Goal: Transaction & Acquisition: Book appointment/travel/reservation

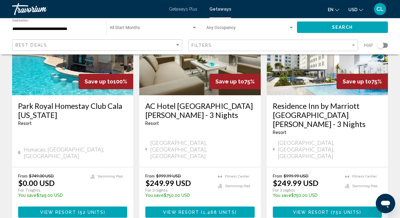
scroll to position [83, 0]
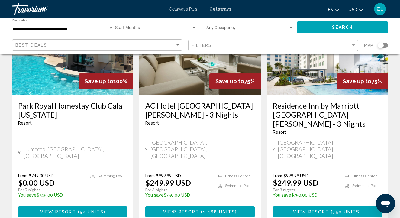
click at [36, 102] on h3 "Park Royal Homestay Club Cala [US_STATE]" at bounding box center [72, 110] width 109 height 18
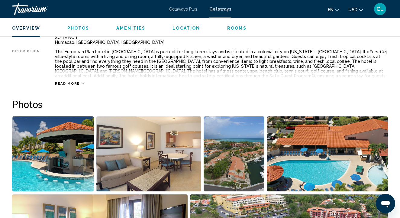
scroll to position [333, 0]
click at [66, 83] on span "Read more" at bounding box center [67, 83] width 25 height 4
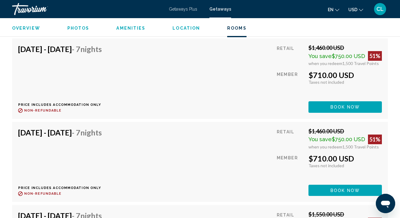
scroll to position [1911, 0]
click at [271, 108] on div "[DATE] - [DATE] - 7 Nights Price includes accommodation only Refundable until :…" at bounding box center [199, 78] width 363 height 68
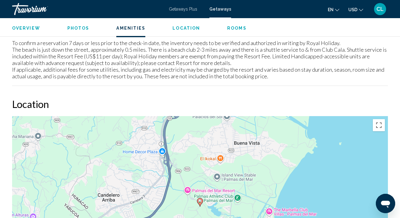
scroll to position [787, 0]
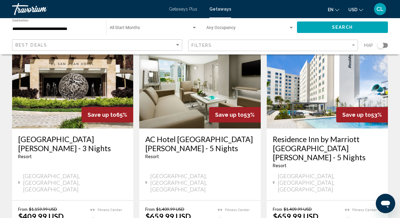
scroll to position [289, 0]
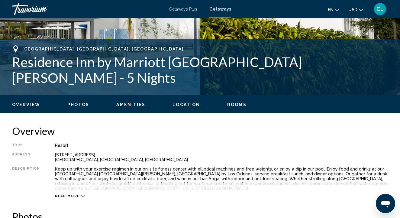
scroll to position [210, 0]
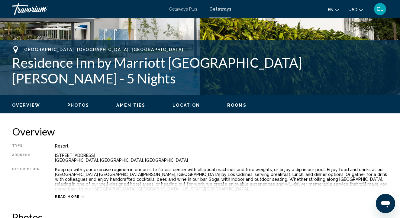
click at [71, 196] on span "Read more" at bounding box center [67, 196] width 25 height 4
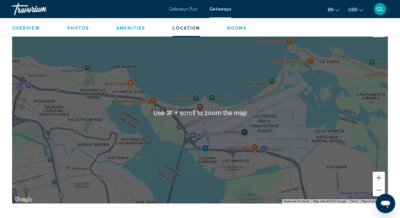
scroll to position [810, 0]
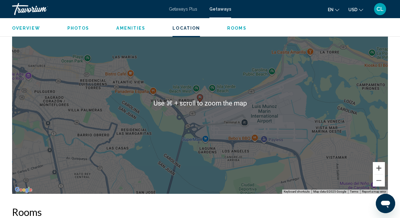
click at [377, 168] on button "Zoom in" at bounding box center [378, 168] width 12 height 12
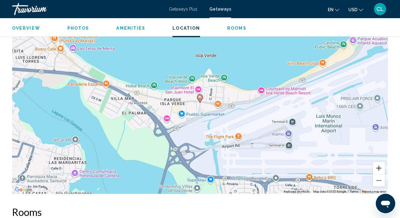
click at [377, 168] on button "Zoom in" at bounding box center [378, 168] width 12 height 12
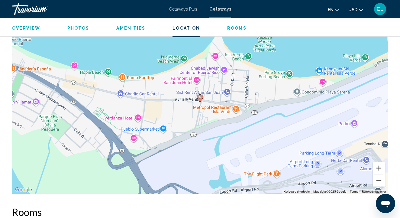
scroll to position [810, 0]
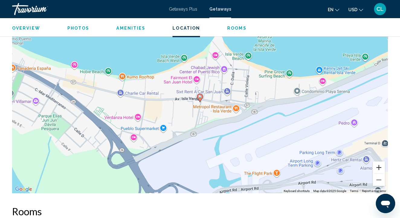
click at [376, 168] on button "Zoom in" at bounding box center [378, 167] width 12 height 12
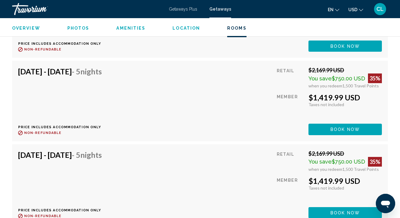
scroll to position [21293, 0]
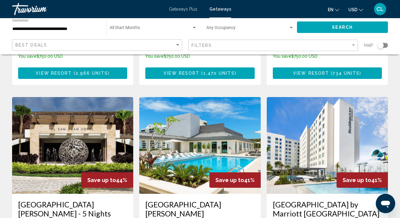
scroll to position [458, 0]
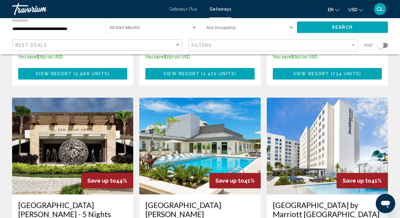
click at [178, 200] on div "[GEOGRAPHIC_DATA][PERSON_NAME] - This is an adults only resort" at bounding box center [199, 214] width 109 height 29
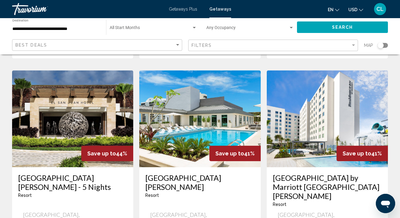
scroll to position [486, 0]
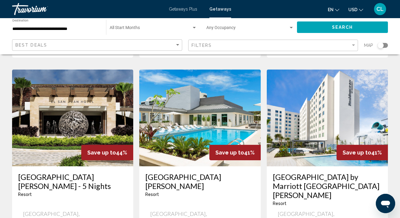
click at [175, 172] on h3 "[GEOGRAPHIC_DATA][PERSON_NAME]" at bounding box center [199, 181] width 109 height 18
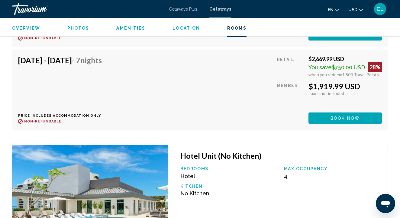
scroll to position [11018, 0]
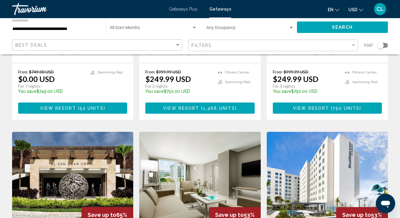
scroll to position [185, 0]
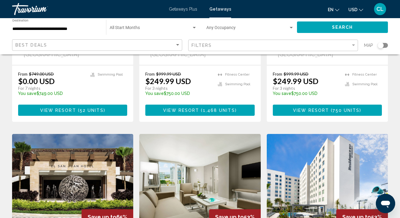
click at [26, 29] on input "**********" at bounding box center [56, 29] width 88 height 5
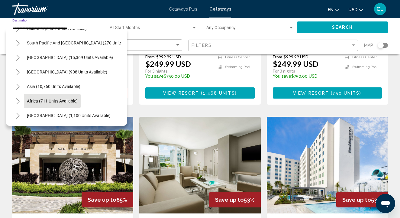
scroll to position [199, 0]
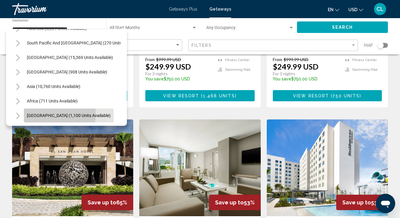
click at [42, 114] on span "[GEOGRAPHIC_DATA] (1,100 units available)" at bounding box center [69, 115] width 84 height 5
type input "**********"
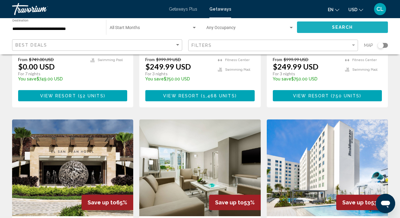
click at [342, 25] on span "Search" at bounding box center [342, 27] width 21 height 5
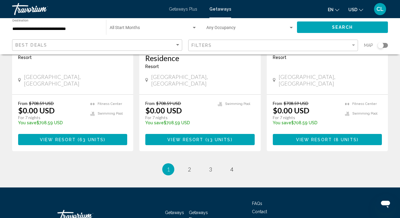
scroll to position [788, 0]
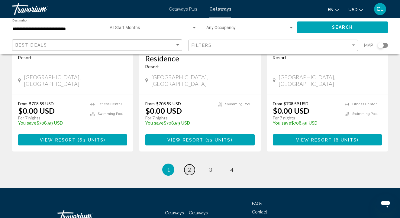
click at [186, 164] on link "page 2" at bounding box center [189, 169] width 11 height 11
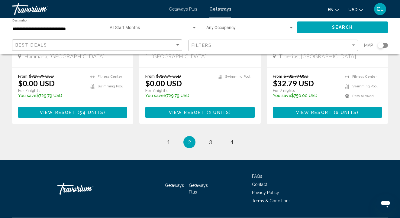
scroll to position [797, 0]
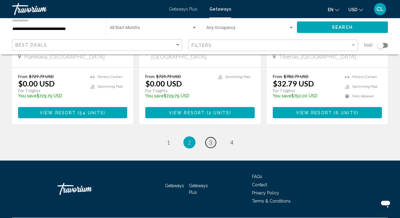
click at [212, 137] on link "page 3" at bounding box center [210, 142] width 11 height 11
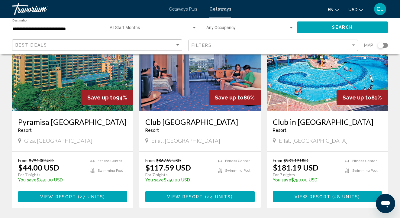
scroll to position [65, 0]
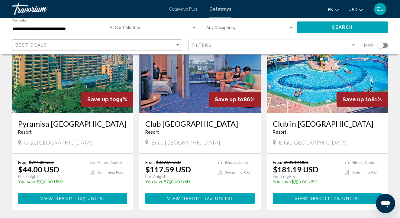
click at [194, 119] on h3 "Club [GEOGRAPHIC_DATA]" at bounding box center [199, 123] width 109 height 9
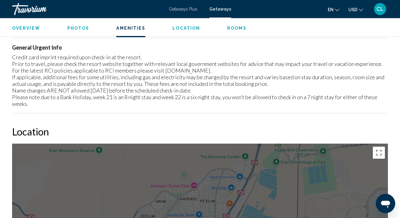
scroll to position [820, 0]
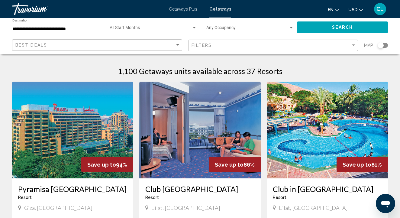
click at [285, 106] on img "Main content" at bounding box center [326, 129] width 121 height 97
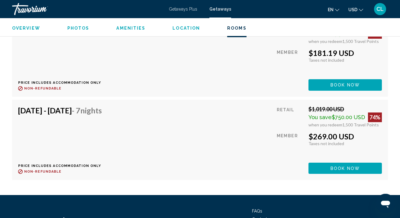
scroll to position [1520, 0]
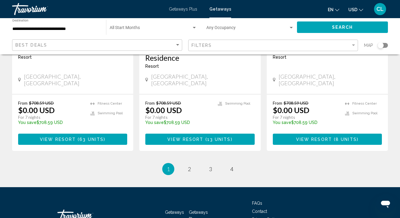
scroll to position [788, 0]
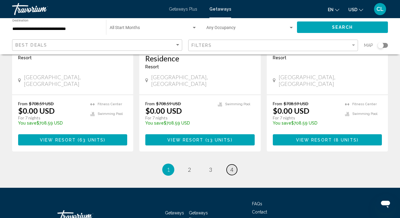
click at [231, 166] on span "4" at bounding box center [231, 169] width 3 height 7
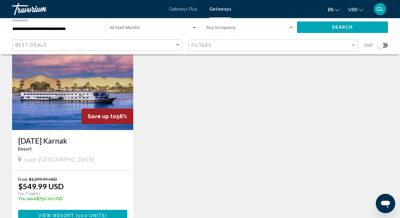
scroll to position [47, 0]
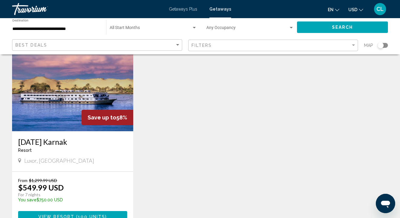
click at [72, 88] on img "Main content" at bounding box center [72, 82] width 121 height 97
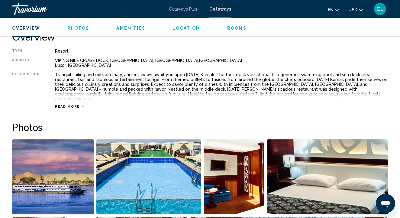
click at [63, 104] on span "Read more" at bounding box center [67, 106] width 25 height 4
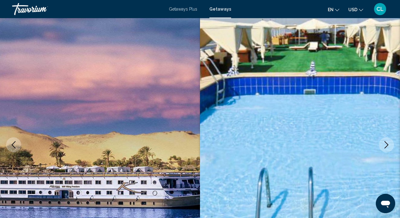
scroll to position [25, 0]
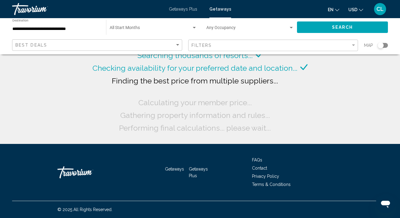
click at [219, 9] on span "Getaways" at bounding box center [220, 9] width 22 height 5
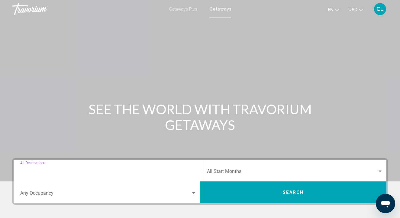
click at [122, 171] on input "Destination All Destinations" at bounding box center [108, 172] width 176 height 5
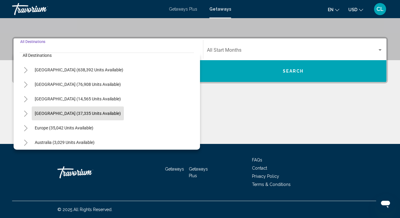
scroll to position [10, 0]
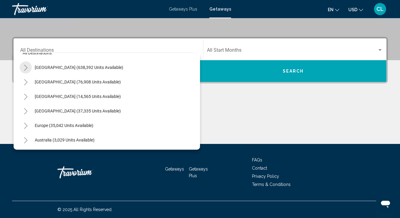
click at [25, 68] on icon "Toggle United States (638,392 units available)" at bounding box center [26, 68] width 5 height 6
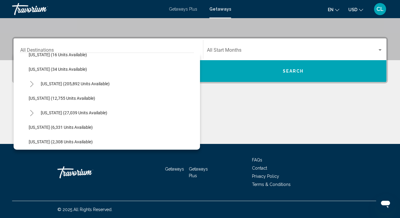
scroll to position [110, 0]
click at [32, 81] on icon "Toggle Florida (205,892 units available)" at bounding box center [32, 84] width 5 height 6
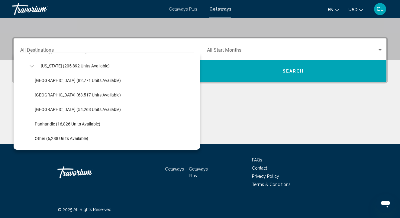
scroll to position [127, 0]
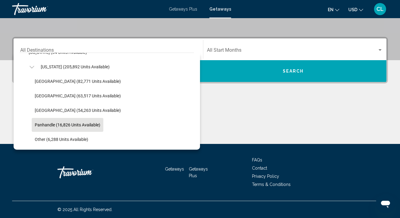
click at [58, 123] on span "Panhandle (16,826 units available)" at bounding box center [67, 124] width 65 height 5
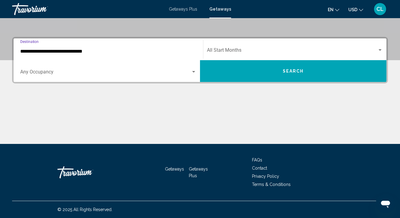
click at [70, 49] on input "**********" at bounding box center [108, 51] width 176 height 5
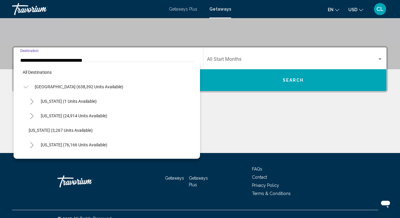
scroll to position [152, 0]
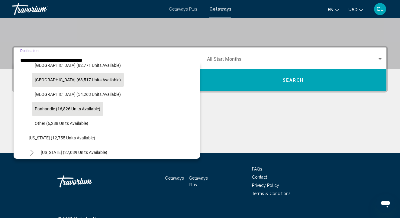
click at [71, 79] on span "[GEOGRAPHIC_DATA] (63,517 units available)" at bounding box center [78, 79] width 86 height 5
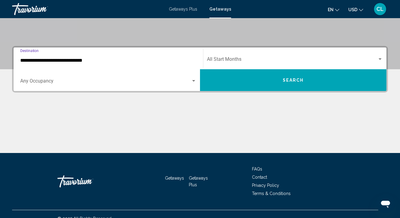
type input "**********"
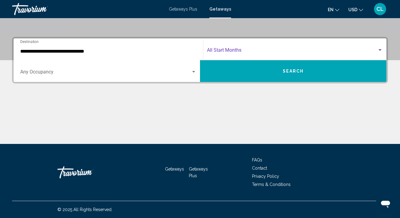
click at [211, 50] on span "Search widget" at bounding box center [292, 51] width 170 height 5
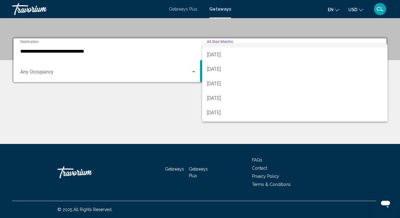
scroll to position [55, 0]
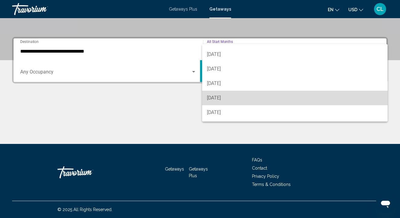
click at [235, 98] on span "[DATE]" at bounding box center [295, 98] width 176 height 14
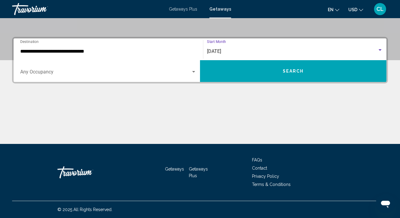
click at [236, 68] on button "Search" at bounding box center [293, 71] width 186 height 22
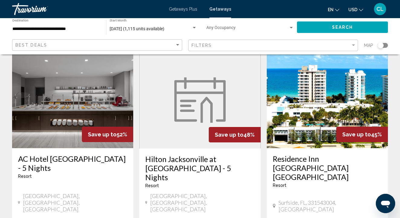
scroll to position [504, 0]
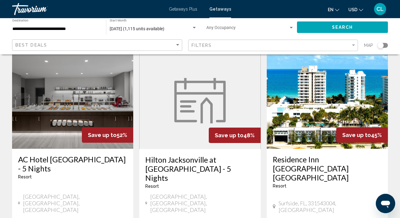
click at [286, 155] on h3 "Residence Inn [GEOGRAPHIC_DATA] [GEOGRAPHIC_DATA]" at bounding box center [327, 168] width 109 height 27
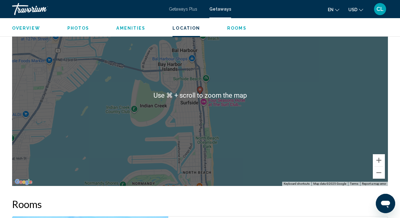
scroll to position [915, 0]
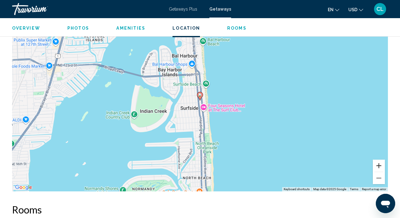
click at [378, 159] on button "Zoom in" at bounding box center [378, 165] width 12 height 12
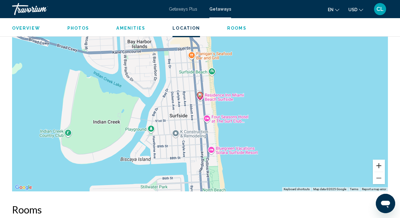
click at [378, 159] on button "Zoom in" at bounding box center [378, 165] width 12 height 12
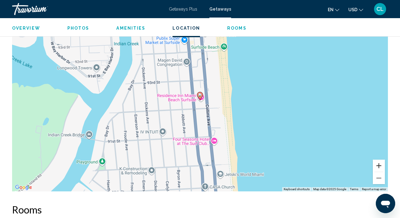
click at [379, 159] on button "Zoom in" at bounding box center [378, 165] width 12 height 12
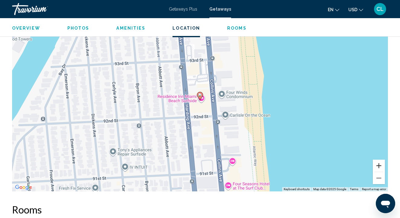
click at [378, 159] on button "Zoom in" at bounding box center [378, 165] width 12 height 12
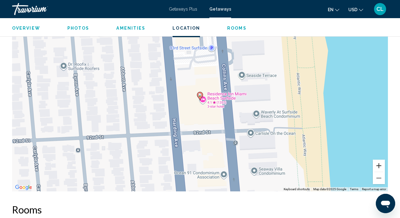
click at [377, 159] on button "Zoom in" at bounding box center [378, 165] width 12 height 12
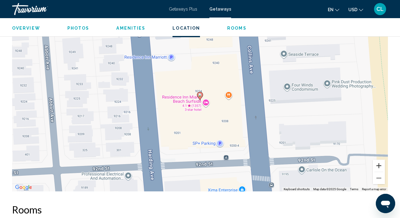
click at [378, 159] on button "Zoom in" at bounding box center [378, 165] width 12 height 12
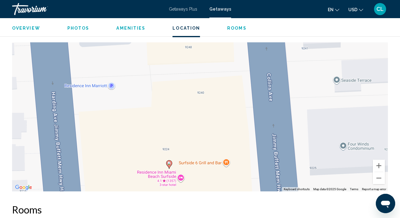
drag, startPoint x: 371, startPoint y: 104, endPoint x: 340, endPoint y: 175, distance: 77.4
click at [340, 175] on div "To activate drag with keyboard, press Alt + Enter. Once in keyboard drag state,…" at bounding box center [199, 100] width 375 height 181
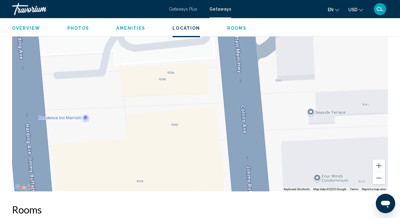
drag, startPoint x: 331, startPoint y: 127, endPoint x: 338, endPoint y: 200, distance: 73.0
click at [338, 198] on div "Overview Type Resort All-Inclusive No All-Inclusive Address [STREET_ADDRESS][PE…" at bounding box center [199, 51] width 381 height 1263
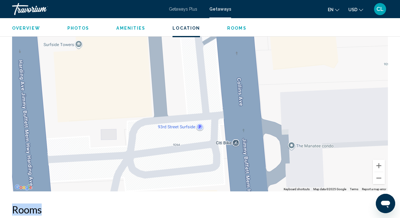
scroll to position [984, 0]
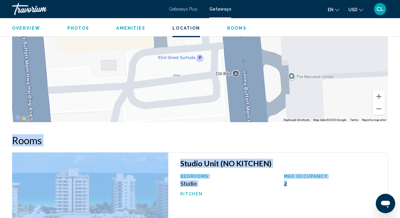
drag, startPoint x: 332, startPoint y: 187, endPoint x: 346, endPoint y: 240, distance: 54.4
click at [333, 195] on div "Studio Unit (NO KITCHEN) Bedrooms Studio Max Occupancy 2 Kitchen" at bounding box center [277, 209] width 219 height 114
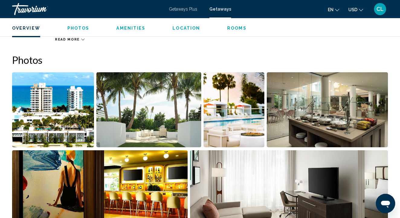
scroll to position [362, 0]
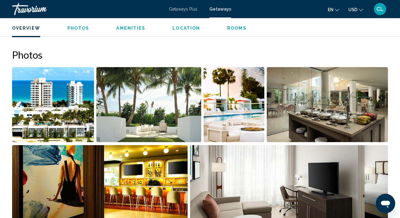
click at [180, 113] on img "Open full-screen image slider" at bounding box center [148, 104] width 104 height 75
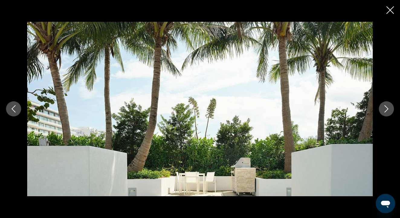
scroll to position [406, 0]
click at [378, 109] on button "Next image" at bounding box center [385, 108] width 15 height 15
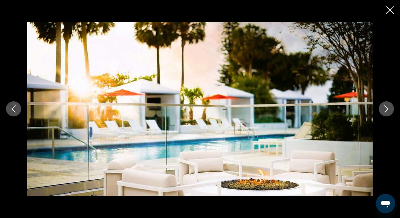
click at [377, 109] on div "Main content" at bounding box center [200, 109] width 400 height 174
click at [384, 102] on button "Next image" at bounding box center [385, 108] width 15 height 15
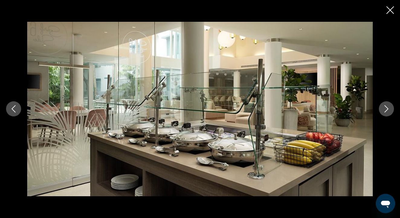
click at [383, 100] on div "Main content" at bounding box center [200, 109] width 400 height 174
click at [385, 106] on icon "Next image" at bounding box center [386, 108] width 4 height 7
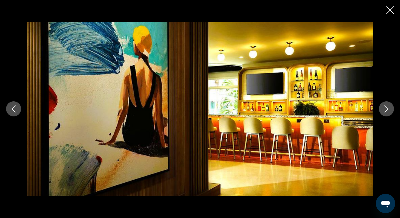
click at [388, 105] on icon "Next image" at bounding box center [385, 108] width 7 height 7
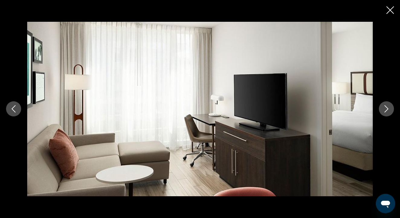
click at [388, 105] on icon "Next image" at bounding box center [385, 108] width 7 height 7
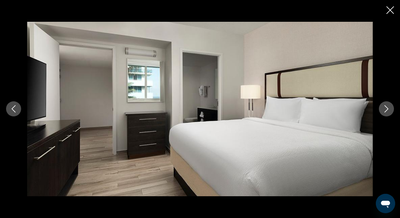
click at [389, 105] on icon "Next image" at bounding box center [385, 108] width 7 height 7
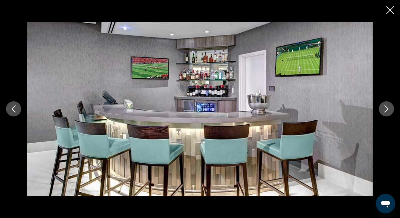
click at [389, 105] on button "Next image" at bounding box center [385, 108] width 15 height 15
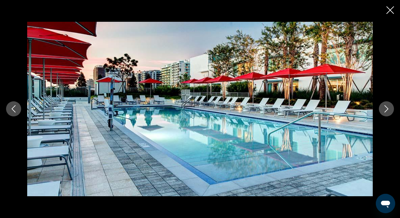
click at [390, 105] on button "Next image" at bounding box center [385, 108] width 15 height 15
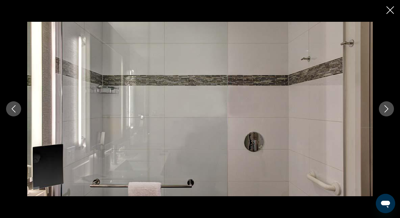
click at [390, 105] on button "Next image" at bounding box center [385, 108] width 15 height 15
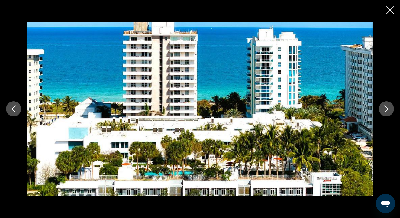
click at [389, 10] on icon "Close slideshow" at bounding box center [390, 10] width 8 height 8
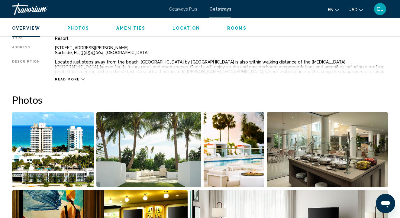
scroll to position [317, 0]
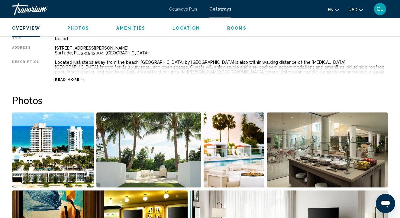
click at [71, 78] on span "Read more" at bounding box center [67, 80] width 25 height 4
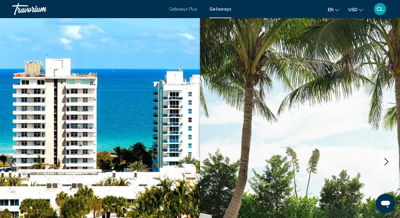
scroll to position [0, 0]
click at [215, 10] on span "Getaways" at bounding box center [220, 9] width 22 height 5
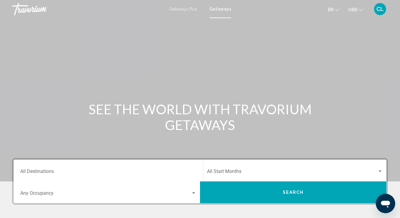
click at [53, 173] on input "Destination All Destinations" at bounding box center [108, 172] width 176 height 5
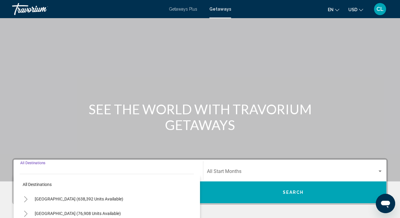
scroll to position [121, 0]
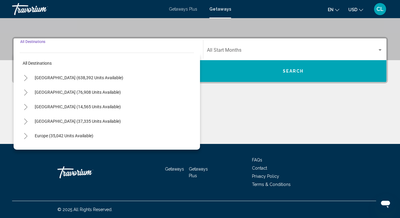
click at [28, 79] on button "Toggle United States (638,392 units available)" at bounding box center [26, 78] width 12 height 12
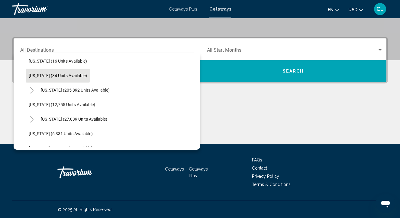
scroll to position [105, 0]
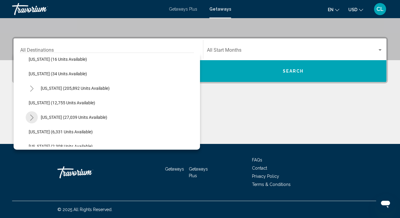
click at [32, 119] on icon "Toggle Hawaii (27,039 units available)" at bounding box center [32, 117] width 5 height 6
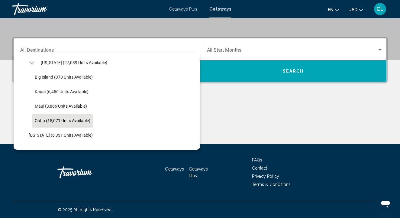
scroll to position [157, 0]
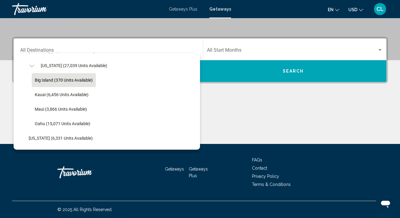
click at [48, 83] on button "Big Island (370 units available)" at bounding box center [64, 80] width 64 height 14
type input "**********"
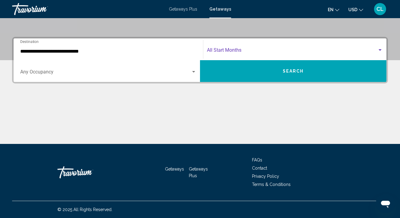
click at [231, 51] on span "Search widget" at bounding box center [292, 51] width 170 height 5
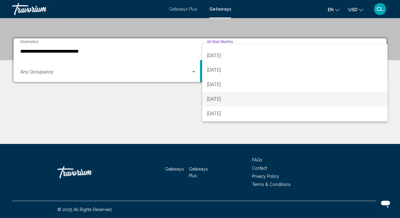
scroll to position [78, 0]
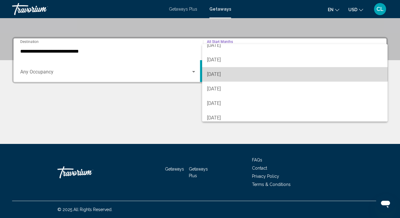
click at [222, 72] on span "[DATE]" at bounding box center [295, 74] width 176 height 14
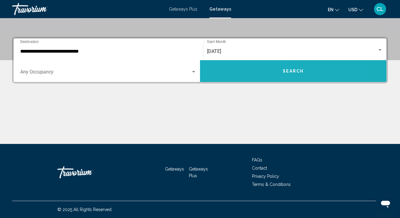
click at [223, 74] on button "Search" at bounding box center [293, 71] width 186 height 22
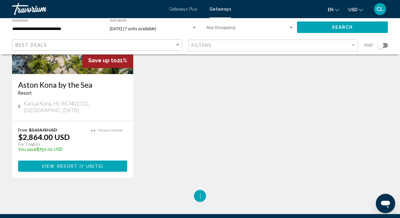
scroll to position [105, 0]
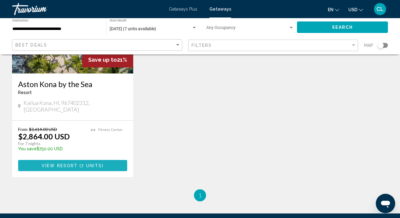
click at [66, 163] on span "View Resort" at bounding box center [60, 165] width 36 height 5
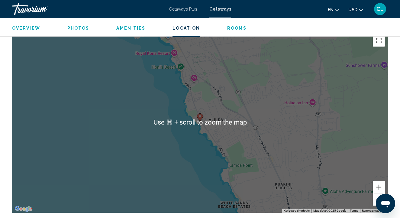
scroll to position [947, 0]
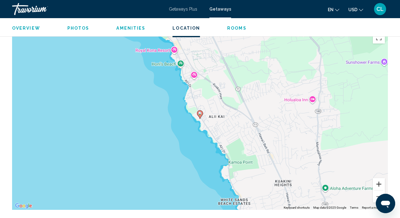
click at [375, 178] on button "Zoom in" at bounding box center [378, 184] width 12 height 12
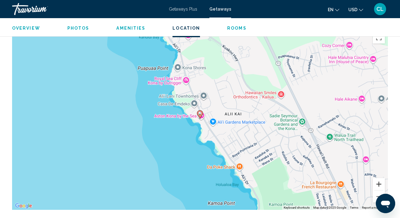
click at [375, 178] on button "Zoom in" at bounding box center [378, 184] width 12 height 12
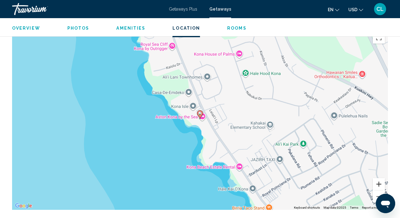
click at [375, 178] on button "Zoom in" at bounding box center [378, 184] width 12 height 12
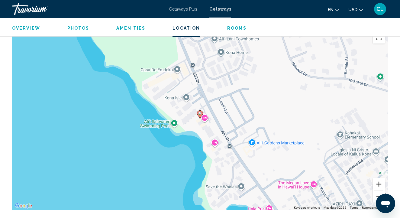
click at [375, 178] on button "Zoom in" at bounding box center [378, 184] width 12 height 12
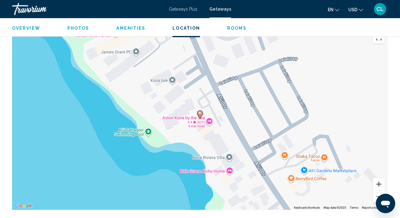
click at [375, 178] on button "Zoom in" at bounding box center [378, 184] width 12 height 12
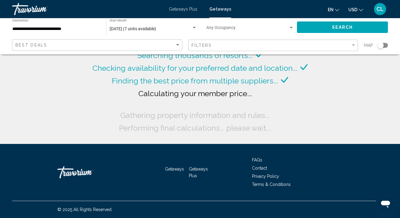
click at [44, 34] on div "**********" at bounding box center [56, 27] width 88 height 17
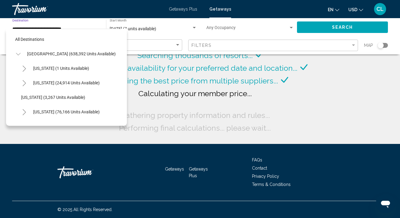
scroll to position [137, 0]
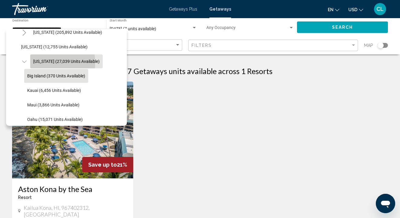
click at [37, 63] on span "[US_STATE] (27,039 units available)" at bounding box center [66, 61] width 66 height 5
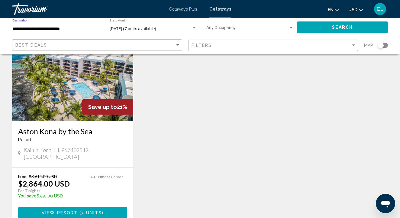
scroll to position [61, 0]
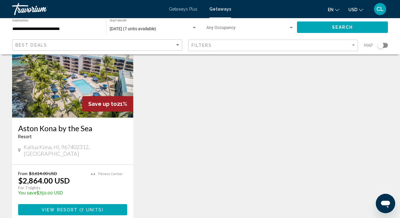
click at [18, 32] on div "**********" at bounding box center [56, 27] width 88 height 17
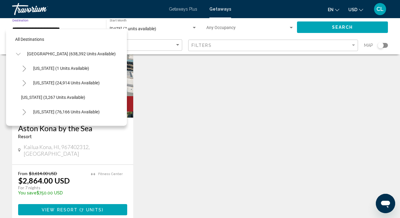
scroll to position [123, 0]
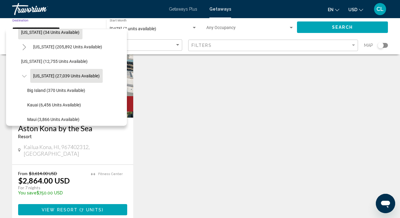
click at [18, 33] on button "[US_STATE] (34 units available)" at bounding box center [50, 32] width 64 height 14
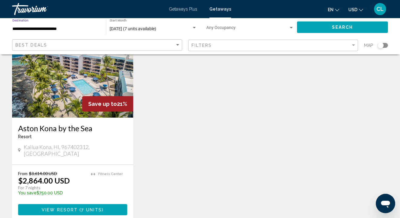
click at [20, 30] on input "**********" at bounding box center [56, 29] width 88 height 5
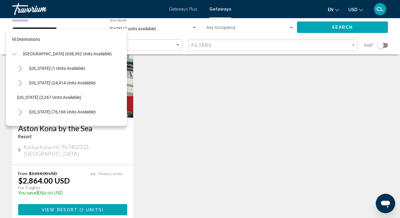
scroll to position [0, 4]
click at [15, 54] on icon "Toggle United States (638,392 units available)" at bounding box center [14, 54] width 5 height 6
click at [15, 54] on icon "Toggle United States (638,392 units available)" at bounding box center [14, 54] width 3 height 6
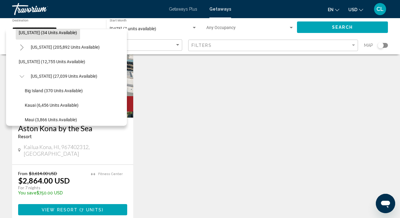
scroll to position [123, 2]
click at [42, 76] on span "[US_STATE] (27,039 units available)" at bounding box center [64, 76] width 66 height 5
type input "**********"
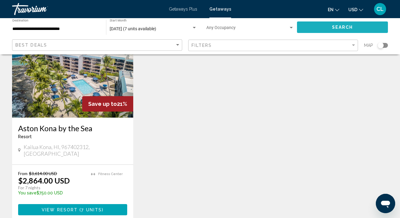
click at [324, 27] on button "Search" at bounding box center [342, 26] width 91 height 11
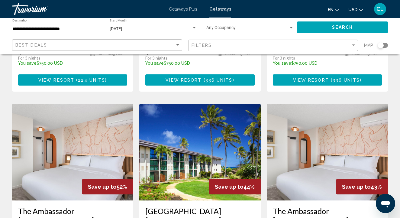
scroll to position [219, 0]
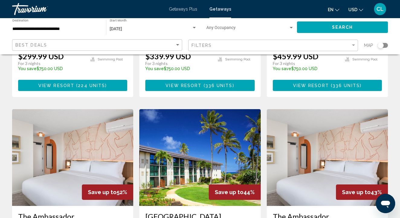
click at [98, 142] on img "Main content" at bounding box center [72, 157] width 121 height 97
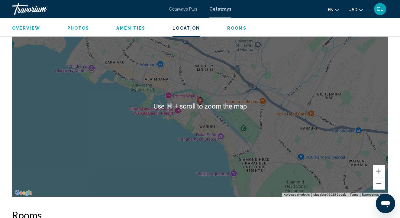
scroll to position [832, 0]
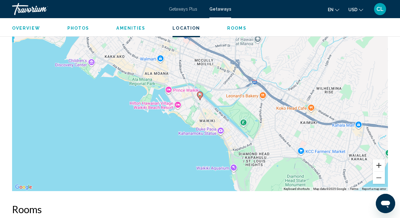
click at [375, 161] on button "Zoom in" at bounding box center [378, 165] width 12 height 12
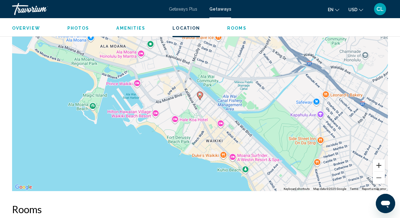
click at [375, 161] on button "Zoom in" at bounding box center [378, 165] width 12 height 12
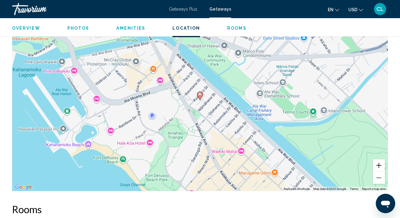
click at [375, 161] on button "Zoom in" at bounding box center [378, 165] width 12 height 12
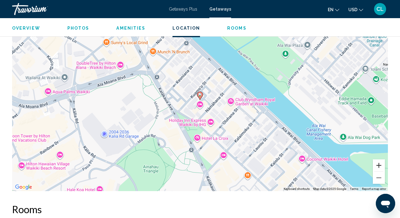
click at [376, 160] on button "Zoom in" at bounding box center [378, 165] width 12 height 12
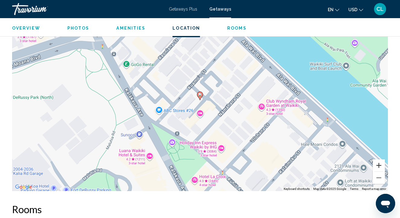
click at [376, 160] on button "Zoom in" at bounding box center [378, 165] width 12 height 12
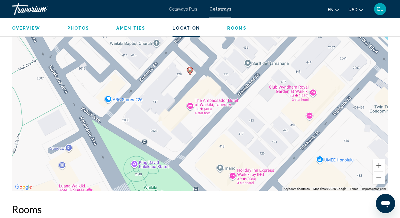
drag, startPoint x: 343, startPoint y: 175, endPoint x: 329, endPoint y: 148, distance: 30.9
click at [329, 148] on div "To activate drag with keyboard, press Alt + Enter. Once in keyboard drag state,…" at bounding box center [199, 100] width 375 height 181
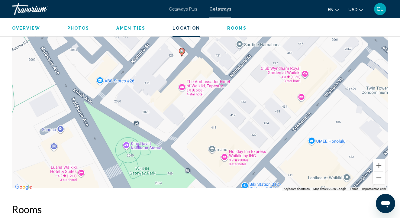
drag, startPoint x: 324, startPoint y: 138, endPoint x: 323, endPoint y: 121, distance: 17.3
click at [323, 121] on div "To activate drag with keyboard, press Alt + Enter. Once in keyboard drag state,…" at bounding box center [199, 100] width 375 height 181
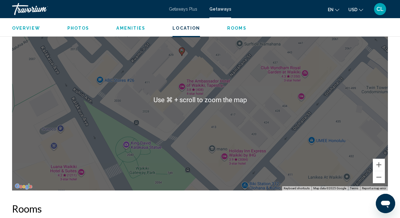
scroll to position [833, 0]
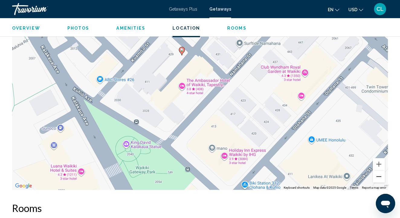
click at [376, 171] on button "Zoom out" at bounding box center [378, 176] width 12 height 12
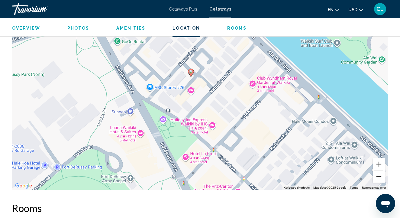
click at [376, 171] on button "Zoom out" at bounding box center [378, 176] width 12 height 12
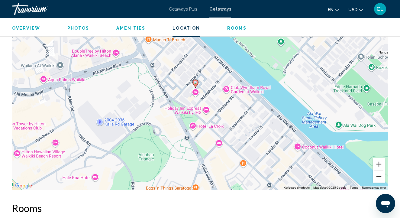
click at [376, 171] on button "Zoom out" at bounding box center [378, 176] width 12 height 12
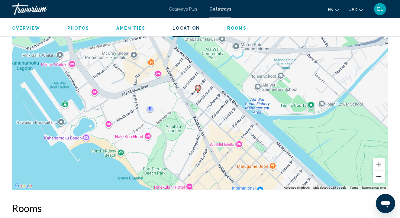
click at [375, 172] on button "Zoom out" at bounding box center [378, 176] width 12 height 12
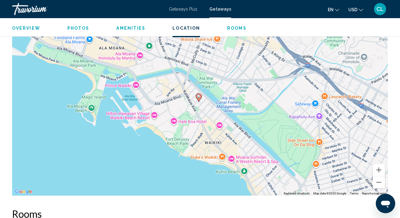
scroll to position [827, 0]
click at [376, 180] on button "Zoom out" at bounding box center [378, 182] width 12 height 12
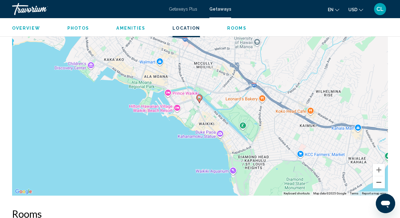
click at [376, 180] on button "Zoom out" at bounding box center [378, 182] width 12 height 12
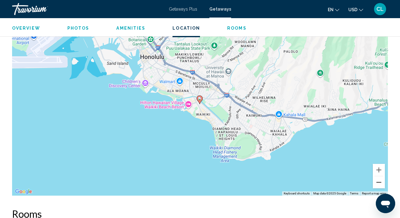
click at [376, 180] on button "Zoom out" at bounding box center [378, 182] width 12 height 12
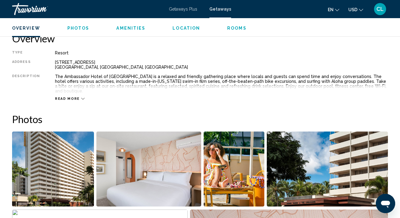
scroll to position [302, 0]
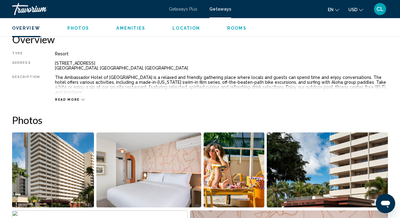
click at [69, 97] on span "Read more" at bounding box center [67, 99] width 25 height 4
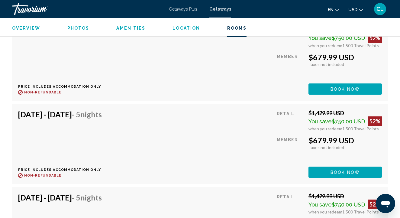
scroll to position [1532, 0]
